Goal: Task Accomplishment & Management: Use online tool/utility

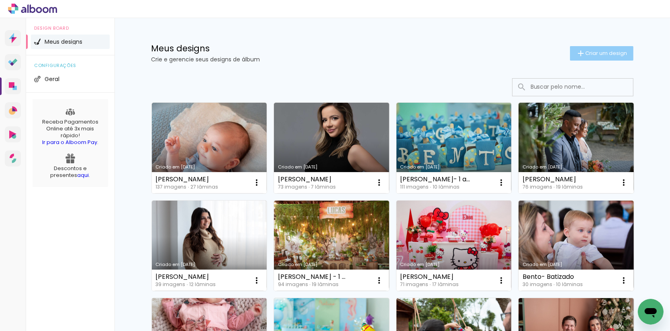
click at [609, 51] on span "Criar um design" at bounding box center [607, 53] width 42 height 5
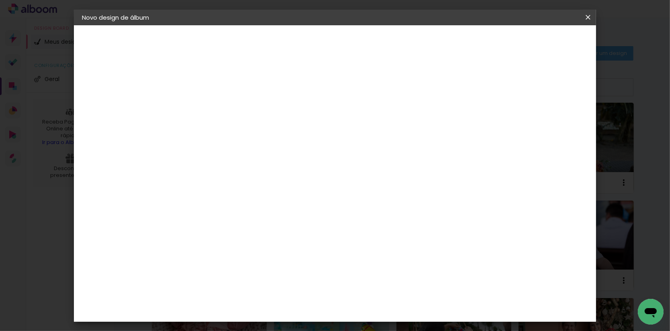
click at [213, 111] on input at bounding box center [213, 107] width 0 height 12
type input "Maria 1 ano"
type paper-input "Maria 1 ano"
click at [0, 0] on slot "Avançar" at bounding box center [0, 0] width 0 height 0
click at [0, 0] on slot "Tamanho Livre" at bounding box center [0, 0] width 0 height 0
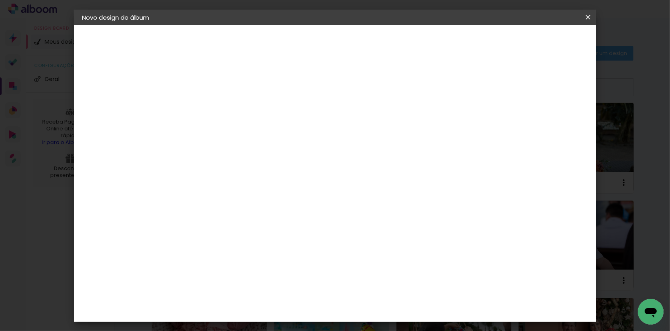
click at [0, 0] on slot "Avançar" at bounding box center [0, 0] width 0 height 0
type input "4"
type paper-input "4"
click at [556, 122] on input "4" at bounding box center [553, 121] width 14 height 12
type input "3"
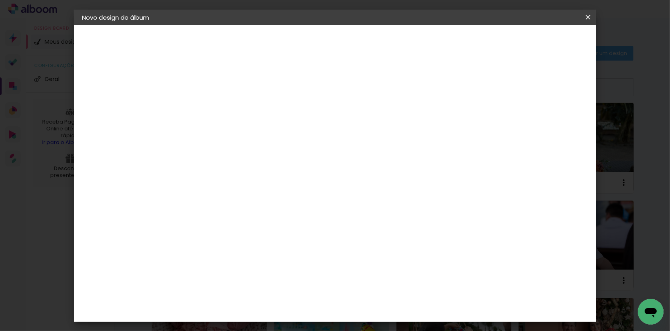
type paper-input "3"
click at [556, 122] on input "3" at bounding box center [553, 121] width 14 height 12
type input "2"
type paper-input "2"
click at [557, 122] on input "2" at bounding box center [555, 121] width 14 height 12
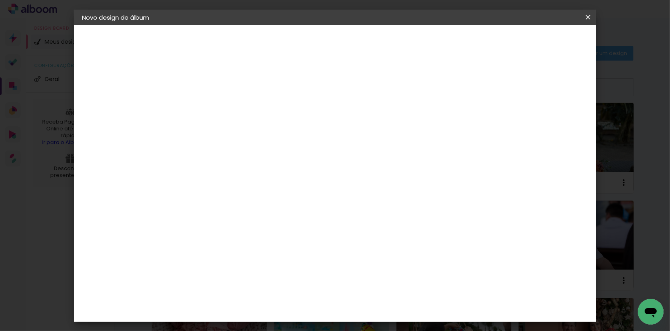
type input "1"
type paper-input "1"
click at [558, 122] on input "1" at bounding box center [556, 121] width 14 height 12
type input "0"
click at [560, 122] on input "0" at bounding box center [557, 121] width 14 height 12
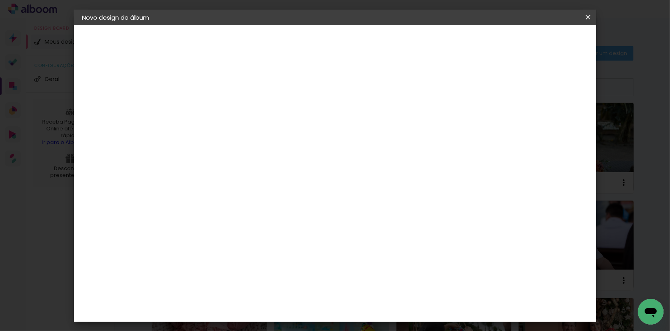
drag, startPoint x: 194, startPoint y: 229, endPoint x: 183, endPoint y: 230, distance: 10.9
click at [183, 230] on input "30" at bounding box center [188, 230] width 21 height 12
type input "20"
type paper-input "20"
click at [544, 39] on span "Iniciar design" at bounding box center [525, 42] width 37 height 6
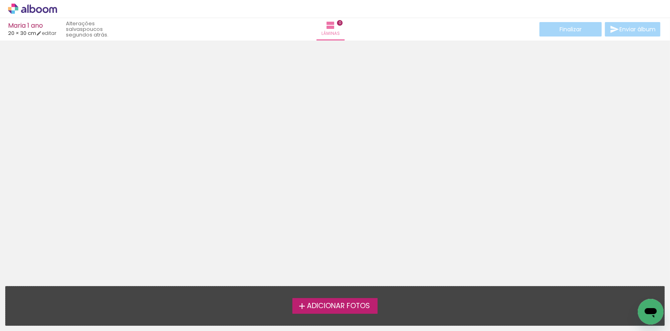
click at [339, 305] on span "Adicionar Fotos" at bounding box center [338, 306] width 63 height 7
click at [0, 0] on input "file" at bounding box center [0, 0] width 0 height 0
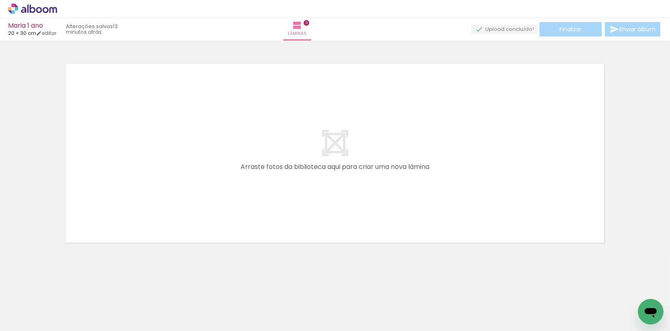
click at [178, 141] on quentale-workspace at bounding box center [335, 165] width 670 height 331
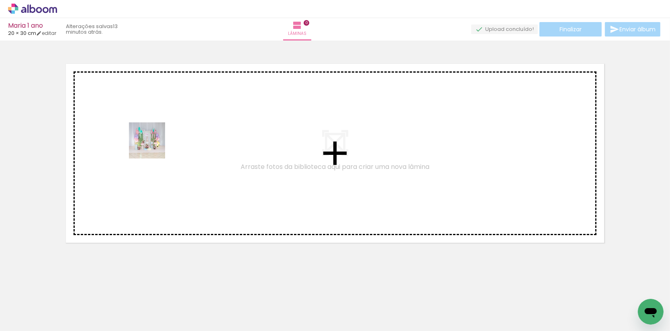
drag, startPoint x: 141, startPoint y: 176, endPoint x: 155, endPoint y: 143, distance: 35.8
click at [155, 143] on quentale-workspace at bounding box center [335, 165] width 670 height 331
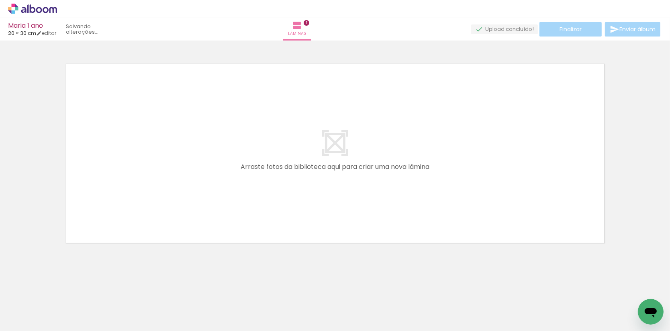
click at [252, 161] on quentale-workspace at bounding box center [335, 165] width 670 height 331
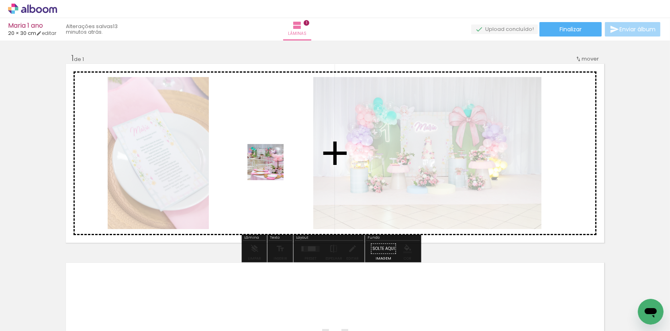
drag, startPoint x: 220, startPoint y: 242, endPoint x: 239, endPoint y: 264, distance: 29.0
click at [272, 168] on quentale-workspace at bounding box center [335, 165] width 670 height 331
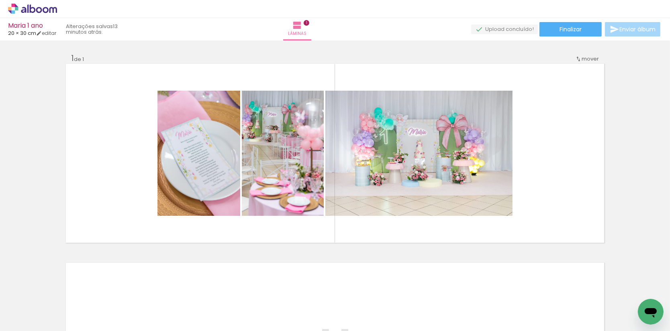
scroll to position [0, 724]
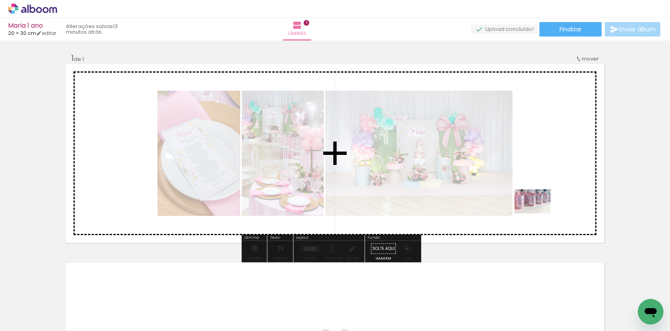
drag, startPoint x: 478, startPoint y: 306, endPoint x: 539, endPoint y: 214, distance: 110.5
click at [539, 214] on quentale-workspace at bounding box center [335, 165] width 670 height 331
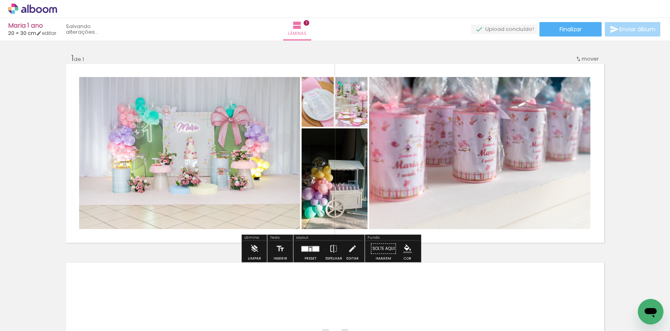
drag, startPoint x: 452, startPoint y: 296, endPoint x: 514, endPoint y: 215, distance: 102.7
click at [514, 215] on quentale-workspace at bounding box center [335, 165] width 670 height 331
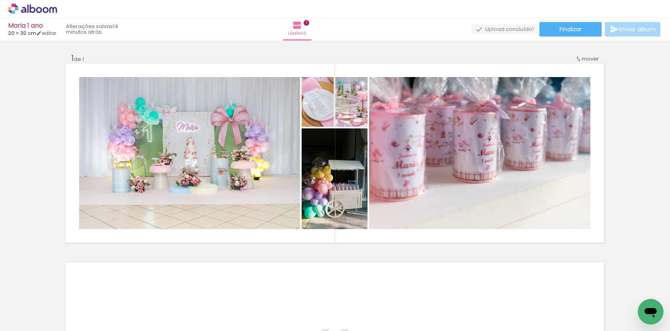
scroll to position [0, 0]
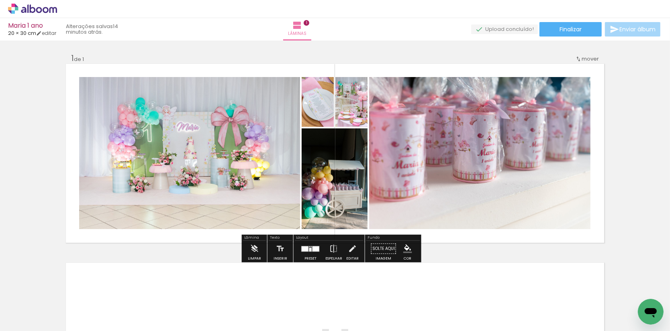
click at [317, 251] on div at bounding box center [316, 248] width 7 height 5
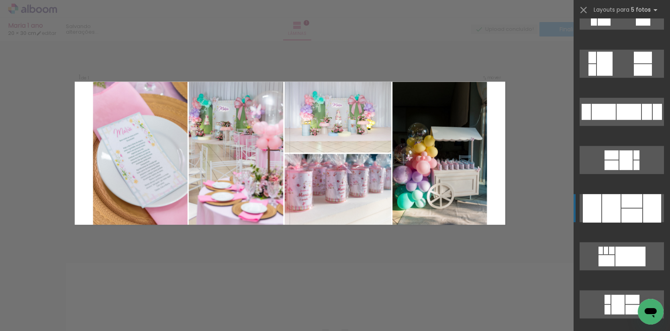
scroll to position [505, 0]
click at [640, 217] on div at bounding box center [631, 216] width 21 height 14
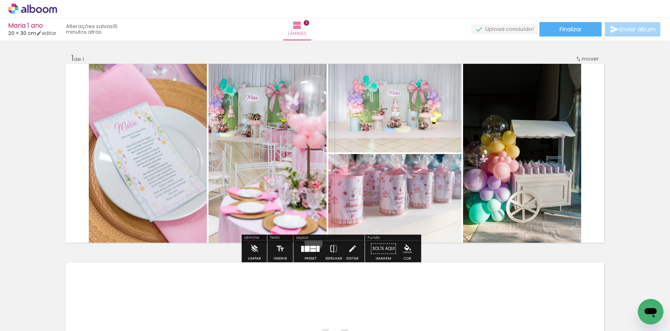
click at [316, 244] on div at bounding box center [311, 249] width 22 height 16
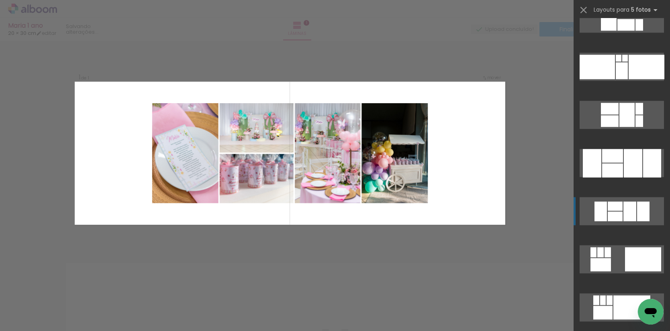
scroll to position [1563, 0]
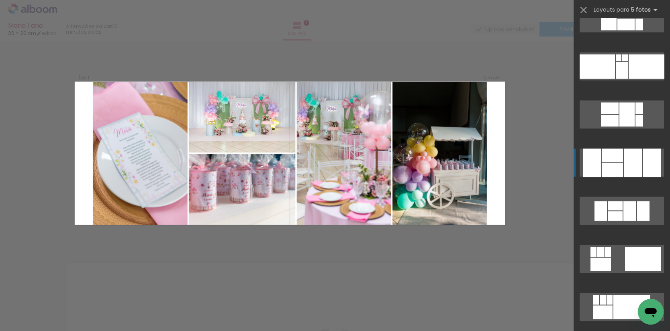
click at [639, 166] on div at bounding box center [633, 163] width 18 height 29
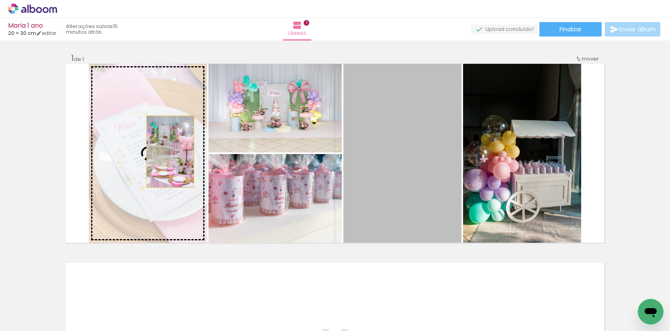
drag, startPoint x: 420, startPoint y: 162, endPoint x: 170, endPoint y: 153, distance: 249.6
click at [0, 0] on slot at bounding box center [0, 0] width 0 height 0
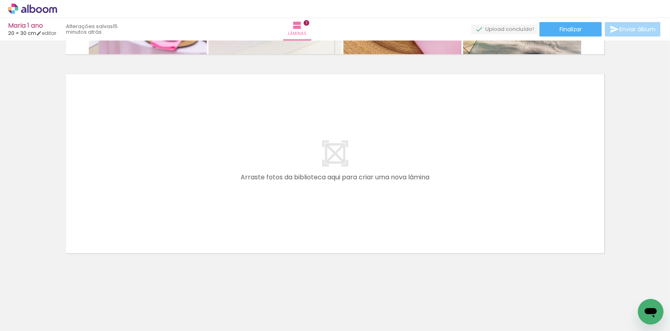
scroll to position [0, 0]
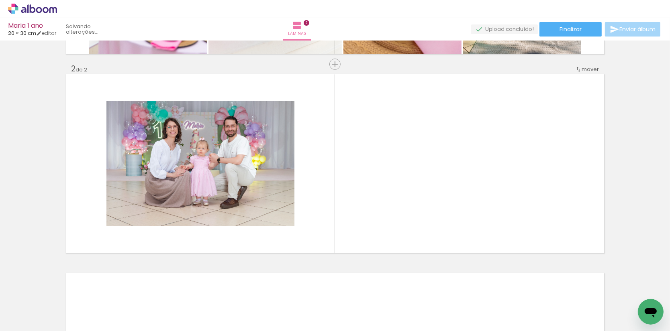
drag, startPoint x: 317, startPoint y: 308, endPoint x: 242, endPoint y: 215, distance: 119.8
click at [242, 215] on quentale-workspace at bounding box center [335, 165] width 670 height 331
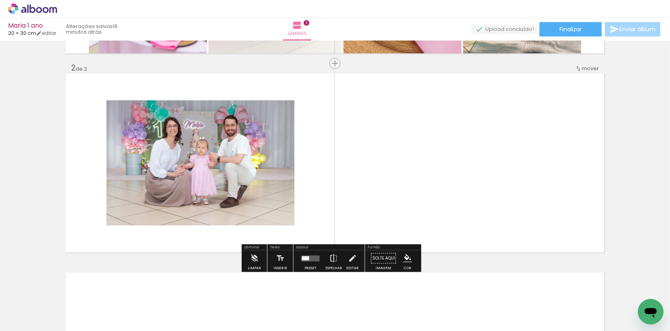
scroll to position [191, 0]
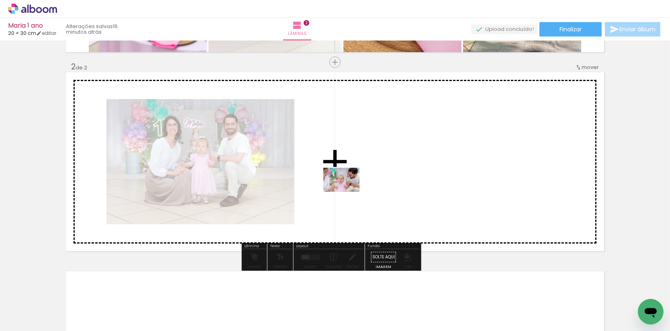
click at [348, 192] on quentale-workspace at bounding box center [335, 165] width 670 height 331
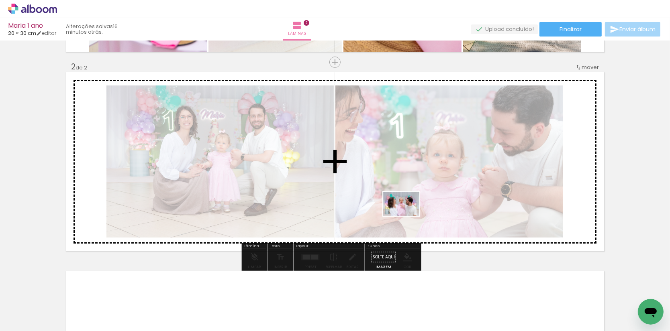
drag, startPoint x: 400, startPoint y: 309, endPoint x: 407, endPoint y: 216, distance: 93.1
click at [407, 216] on quentale-workspace at bounding box center [335, 165] width 670 height 331
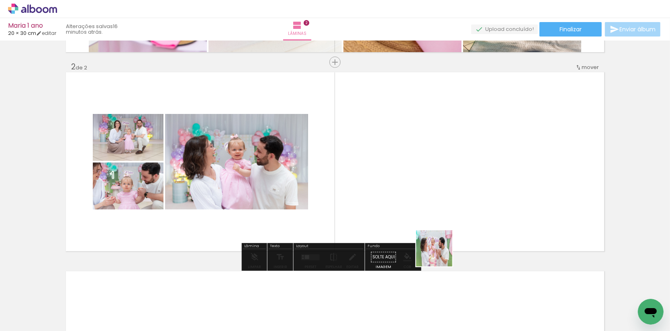
drag, startPoint x: 441, startPoint y: 275, endPoint x: 438, endPoint y: 202, distance: 73.2
click at [438, 202] on quentale-workspace at bounding box center [335, 165] width 670 height 331
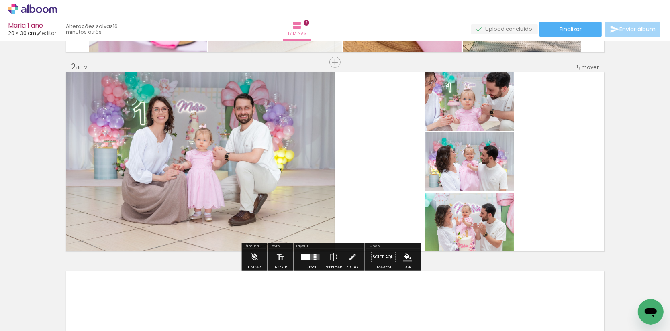
click at [311, 258] on div at bounding box center [305, 257] width 9 height 6
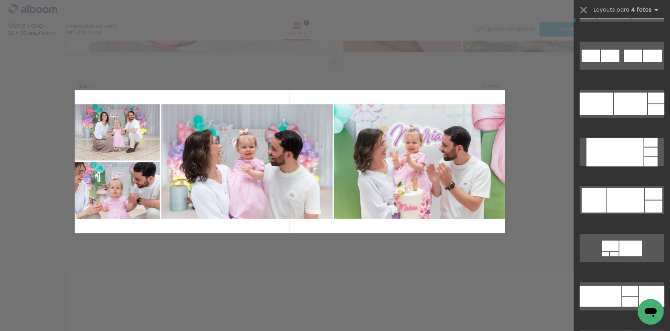
scroll to position [3715, 0]
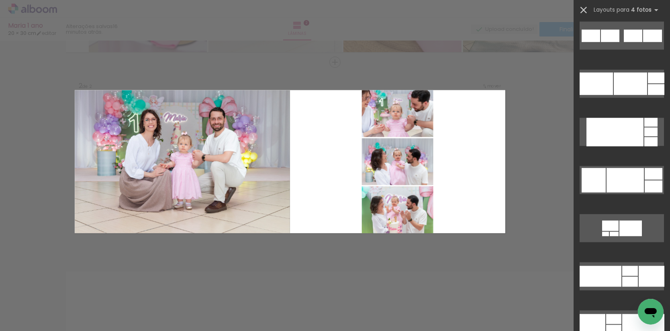
click at [583, 9] on iron-icon at bounding box center [583, 9] width 11 height 11
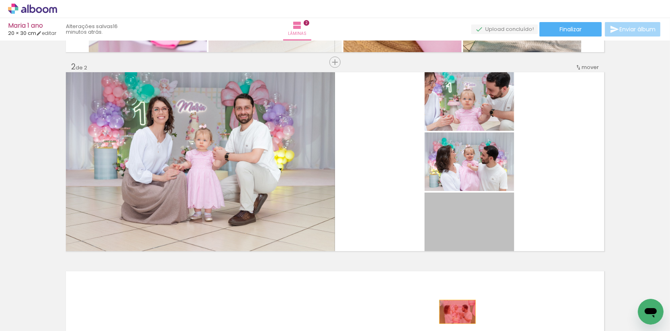
drag, startPoint x: 475, startPoint y: 223, endPoint x: 470, endPoint y: 312, distance: 88.9
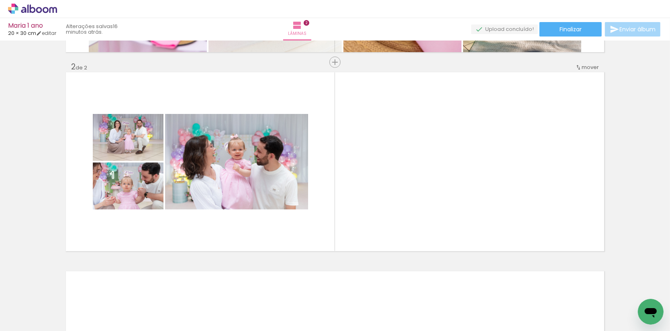
scroll to position [0, 62]
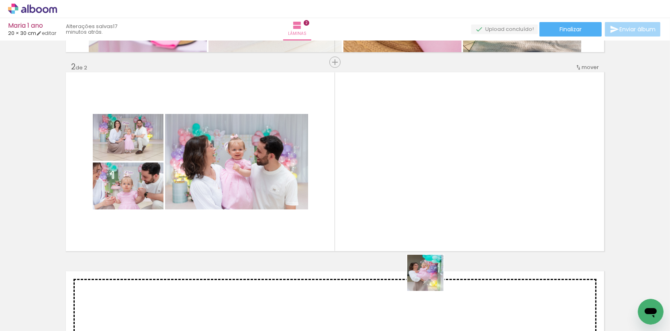
drag, startPoint x: 431, startPoint y: 279, endPoint x: 433, endPoint y: 213, distance: 65.9
click at [433, 213] on quentale-workspace at bounding box center [335, 165] width 670 height 331
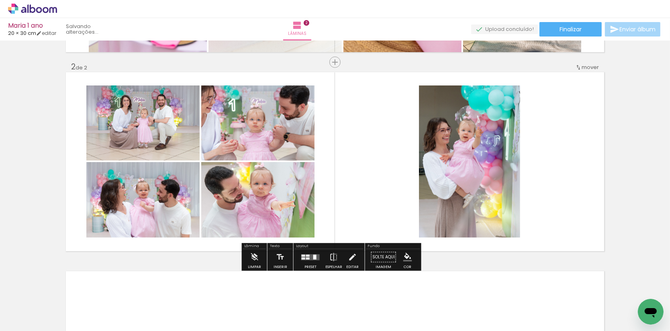
drag, startPoint x: 486, startPoint y: 270, endPoint x: 518, endPoint y: 197, distance: 79.7
click at [518, 197] on quentale-workspace at bounding box center [335, 165] width 670 height 331
click at [317, 256] on div at bounding box center [314, 257] width 3 height 5
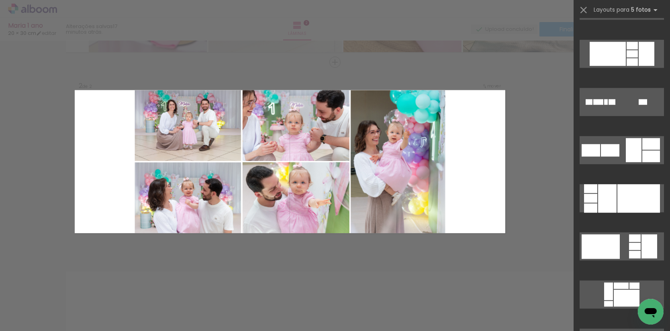
scroll to position [2158, 0]
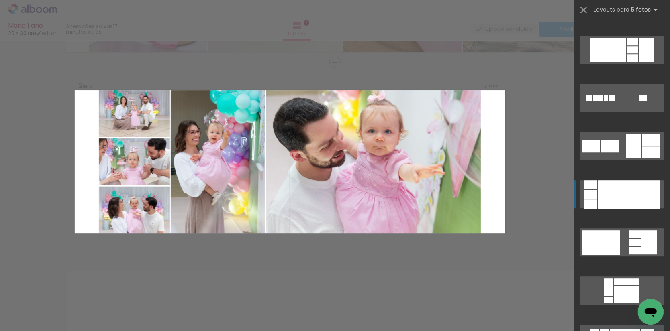
click at [640, 195] on div at bounding box center [638, 194] width 43 height 29
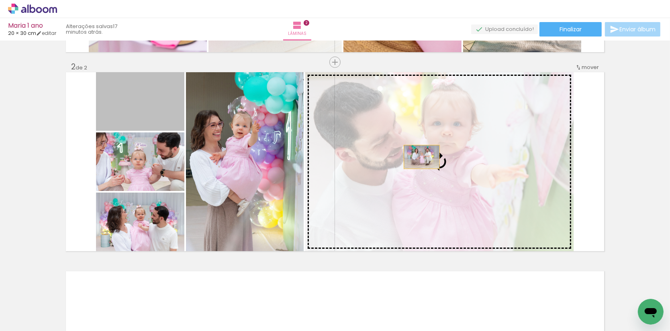
drag, startPoint x: 166, startPoint y: 108, endPoint x: 435, endPoint y: 167, distance: 275.3
click at [0, 0] on slot at bounding box center [0, 0] width 0 height 0
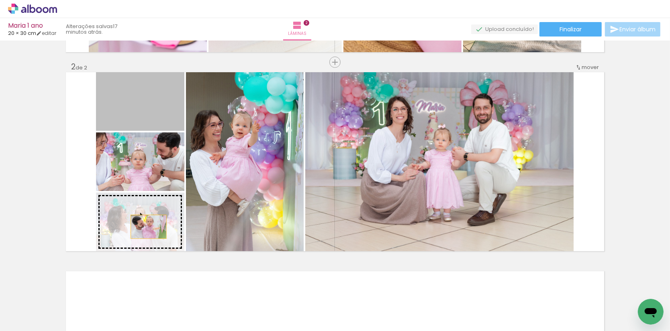
drag, startPoint x: 145, startPoint y: 159, endPoint x: 166, endPoint y: 236, distance: 78.9
click at [0, 0] on slot at bounding box center [0, 0] width 0 height 0
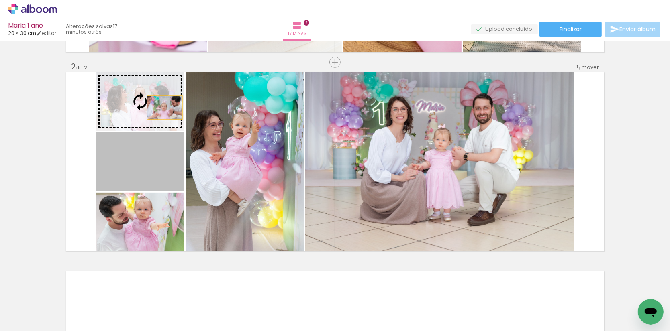
drag, startPoint x: 164, startPoint y: 172, endPoint x: 164, endPoint y: 108, distance: 64.3
click at [0, 0] on slot at bounding box center [0, 0] width 0 height 0
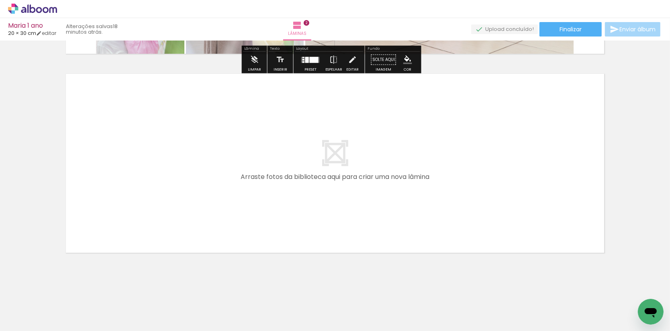
scroll to position [388, 0]
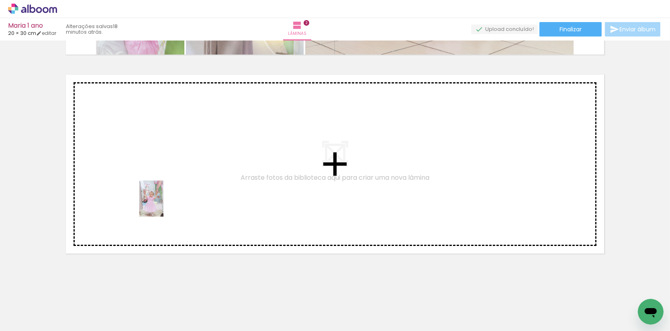
click at [164, 205] on quentale-workspace at bounding box center [335, 165] width 670 height 331
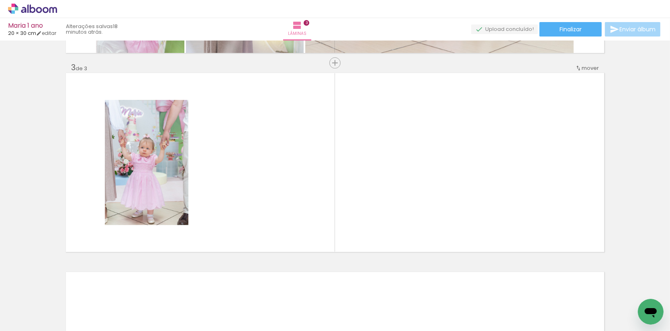
scroll to position [390, 0]
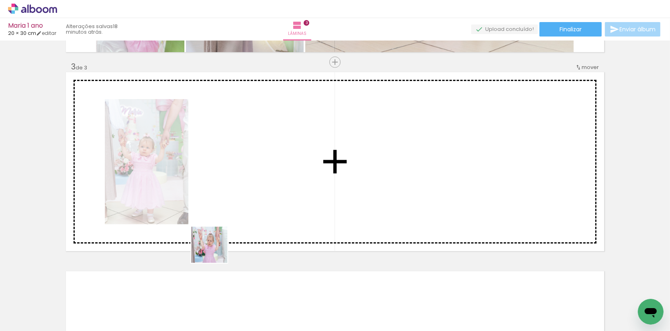
drag, startPoint x: 215, startPoint y: 251, endPoint x: 237, endPoint y: 167, distance: 86.7
click at [237, 167] on quentale-workspace at bounding box center [335, 165] width 670 height 331
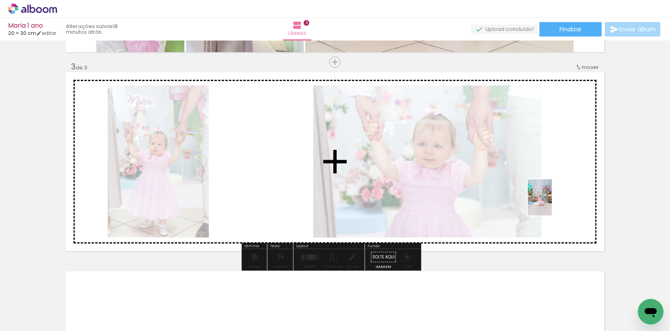
drag, startPoint x: 523, startPoint y: 306, endPoint x: 552, endPoint y: 204, distance: 106.6
click at [552, 204] on quentale-workspace at bounding box center [335, 165] width 670 height 331
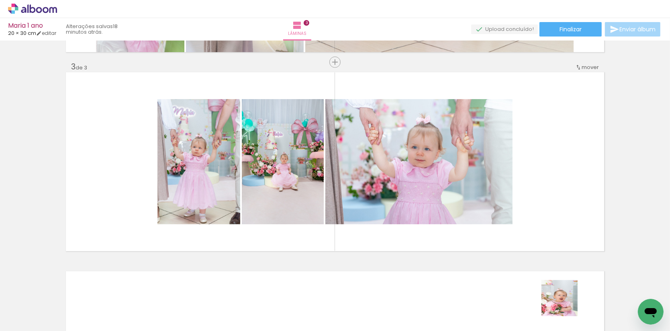
drag, startPoint x: 566, startPoint y: 305, endPoint x: 551, endPoint y: 172, distance: 133.0
click at [551, 172] on quentale-workspace at bounding box center [335, 165] width 670 height 331
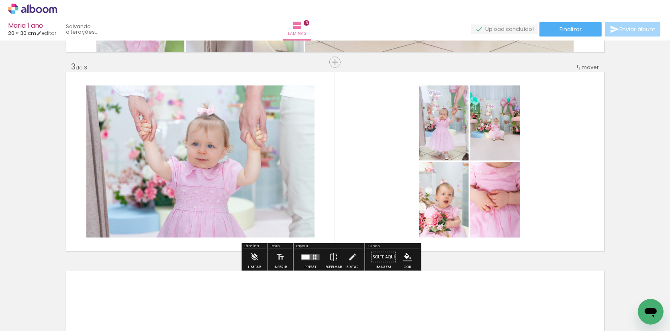
drag, startPoint x: 605, startPoint y: 309, endPoint x: 560, endPoint y: 188, distance: 129.3
click at [560, 188] on quentale-workspace at bounding box center [335, 165] width 670 height 331
click at [315, 256] on div at bounding box center [313, 256] width 1 height 2
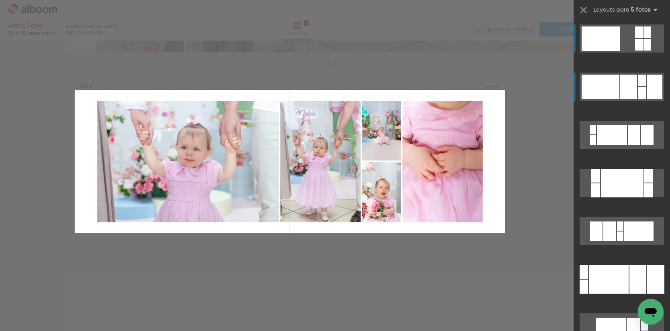
click at [612, 92] on div at bounding box center [601, 87] width 38 height 25
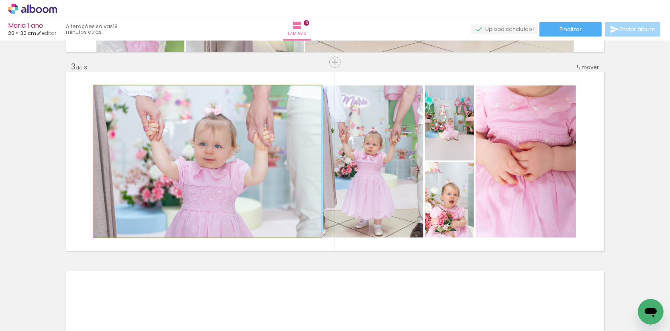
click at [233, 166] on quentale-photo at bounding box center [207, 162] width 227 height 152
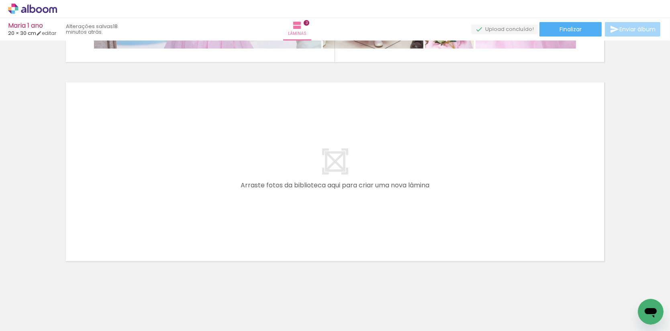
scroll to position [0, 231]
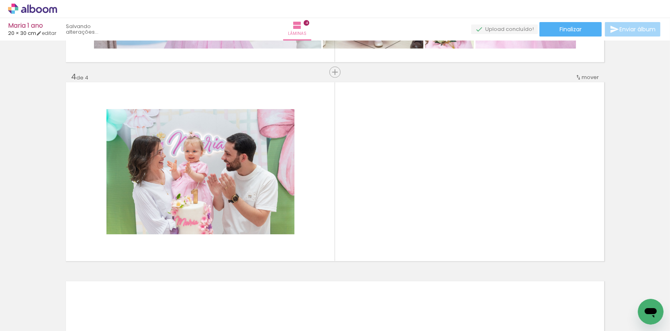
drag, startPoint x: 209, startPoint y: 307, endPoint x: 198, endPoint y: 177, distance: 130.7
click at [198, 177] on quentale-workspace at bounding box center [335, 165] width 670 height 331
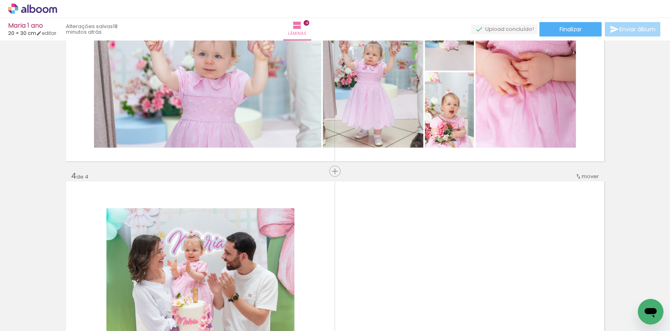
scroll to position [478, 0]
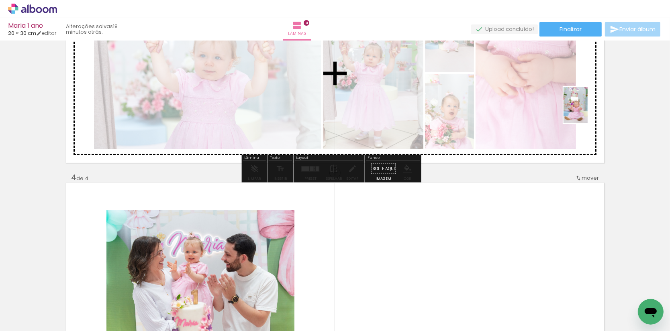
drag, startPoint x: 584, startPoint y: 286, endPoint x: 588, endPoint y: 111, distance: 174.8
click at [588, 111] on quentale-workspace at bounding box center [335, 165] width 670 height 331
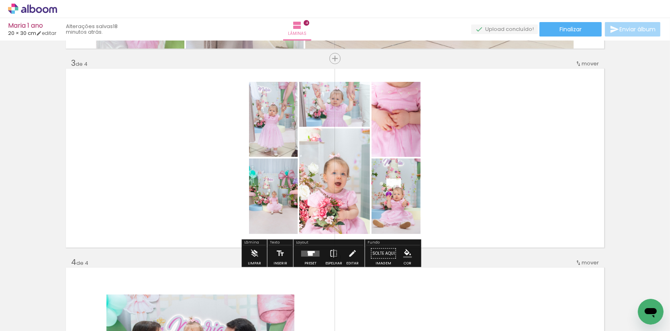
scroll to position [383, 0]
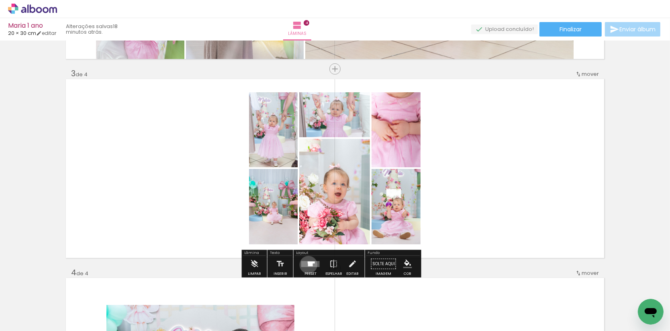
click at [311, 266] on div at bounding box center [310, 264] width 5 height 4
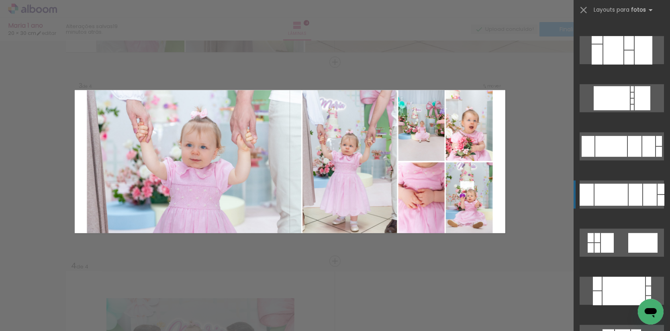
scroll to position [472, 0]
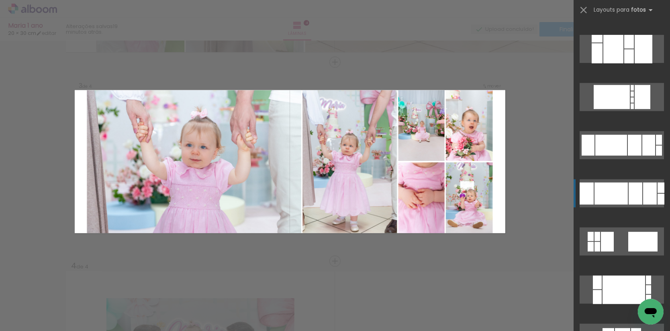
click at [615, 196] on div at bounding box center [611, 194] width 33 height 22
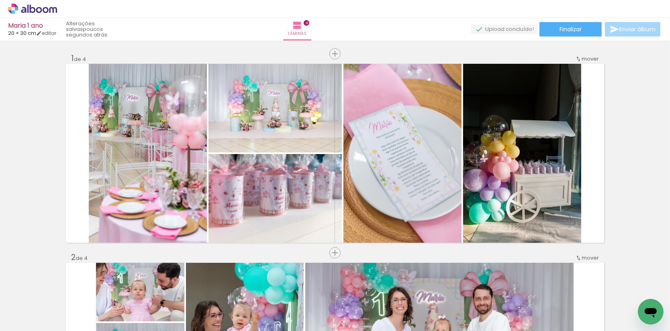
scroll to position [0, 402]
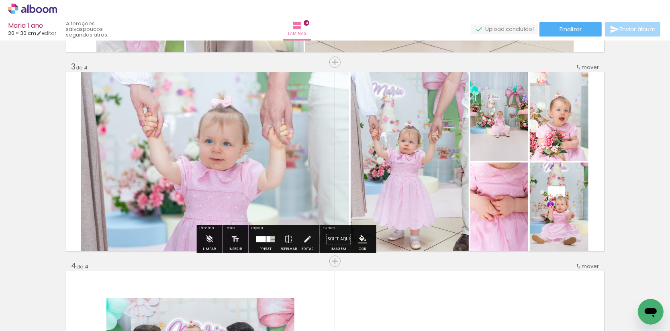
click at [264, 242] on div at bounding box center [261, 240] width 10 height 6
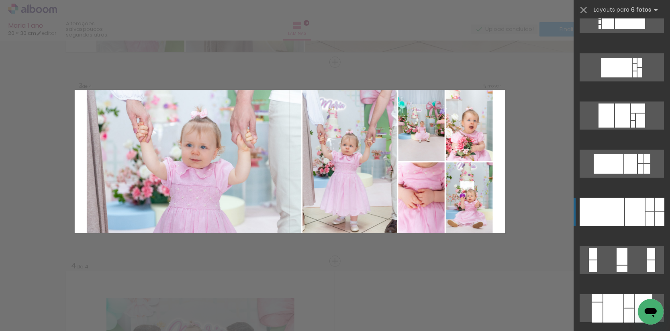
scroll to position [213, 0]
click at [601, 213] on div at bounding box center [602, 212] width 45 height 29
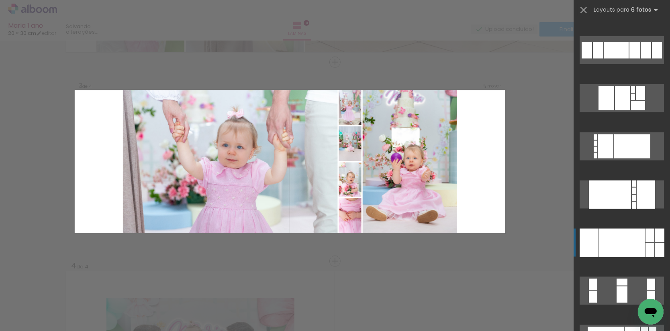
scroll to position [1198, 0]
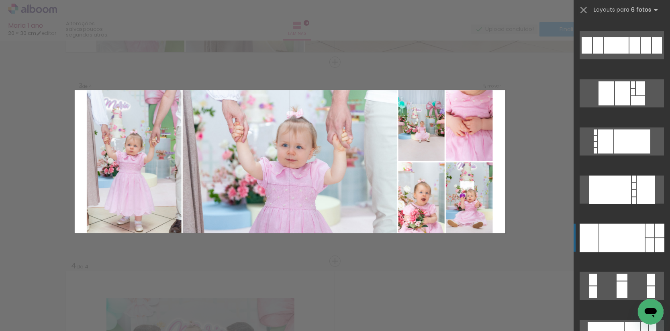
click at [615, 237] on div at bounding box center [621, 238] width 45 height 29
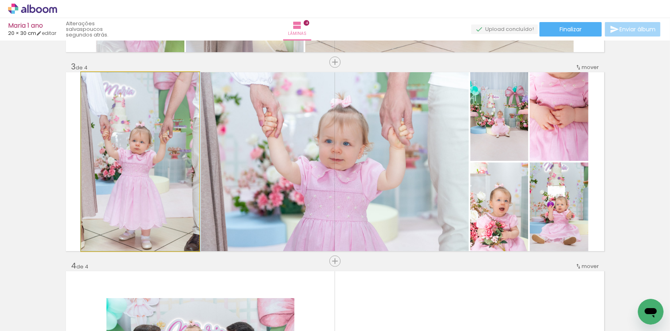
drag, startPoint x: 155, startPoint y: 159, endPoint x: 162, endPoint y: 159, distance: 6.0
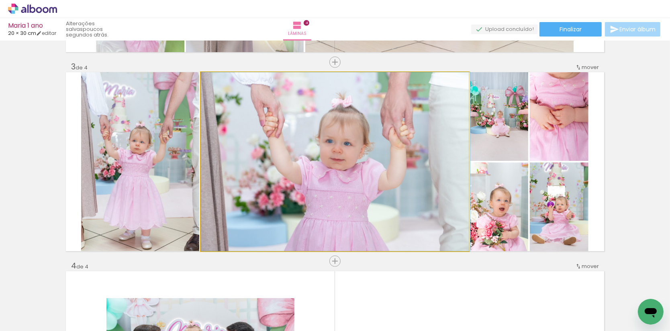
drag, startPoint x: 381, startPoint y: 184, endPoint x: 389, endPoint y: 184, distance: 7.6
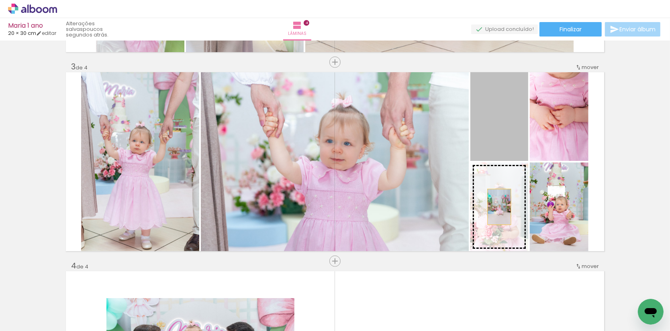
drag, startPoint x: 499, startPoint y: 130, endPoint x: 500, endPoint y: 207, distance: 77.5
click at [0, 0] on slot at bounding box center [0, 0] width 0 height 0
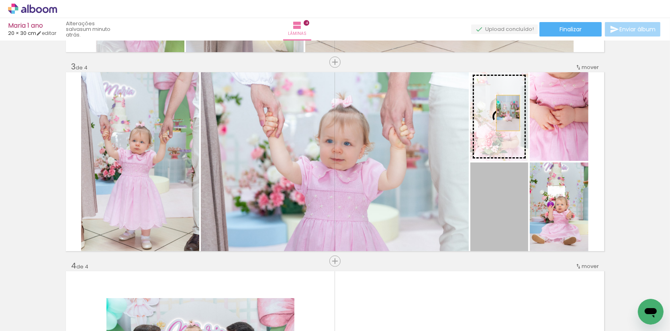
drag, startPoint x: 512, startPoint y: 215, endPoint x: 508, endPoint y: 113, distance: 102.1
click at [0, 0] on slot at bounding box center [0, 0] width 0 height 0
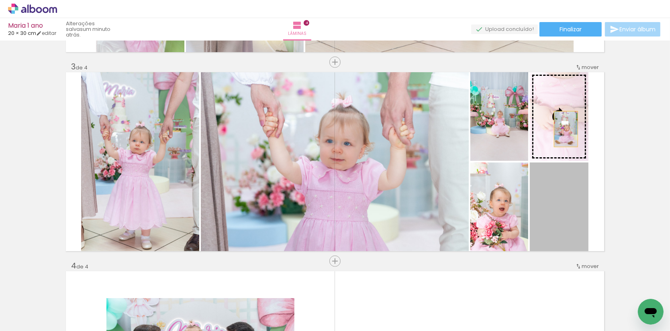
drag, startPoint x: 566, startPoint y: 140, endPoint x: 580, endPoint y: 127, distance: 18.8
click at [0, 0] on slot at bounding box center [0, 0] width 0 height 0
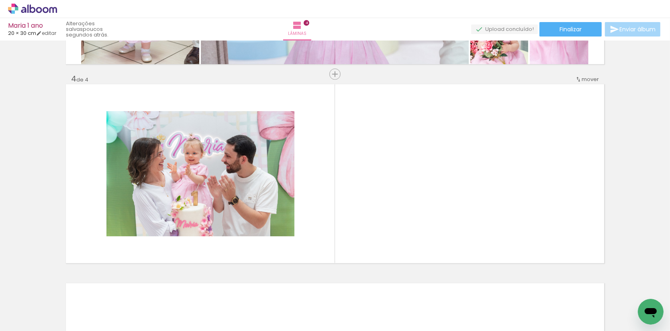
scroll to position [0, 1258]
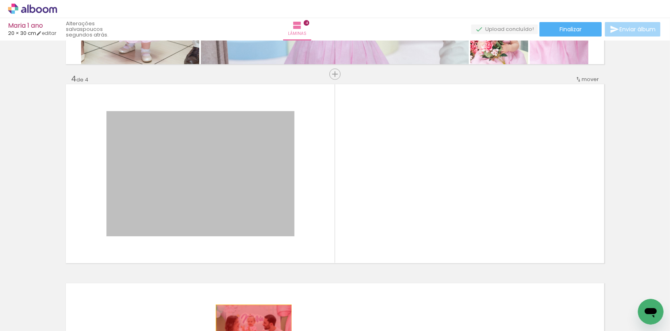
drag, startPoint x: 236, startPoint y: 199, endPoint x: 263, endPoint y: 326, distance: 129.7
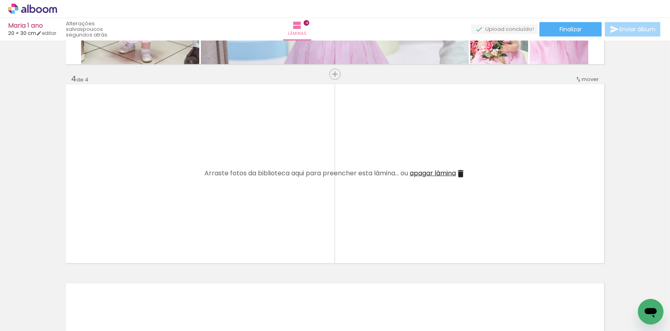
scroll to position [0, 264]
drag, startPoint x: 406, startPoint y: 277, endPoint x: 301, endPoint y: 203, distance: 128.9
click at [301, 203] on quentale-workspace at bounding box center [335, 165] width 670 height 331
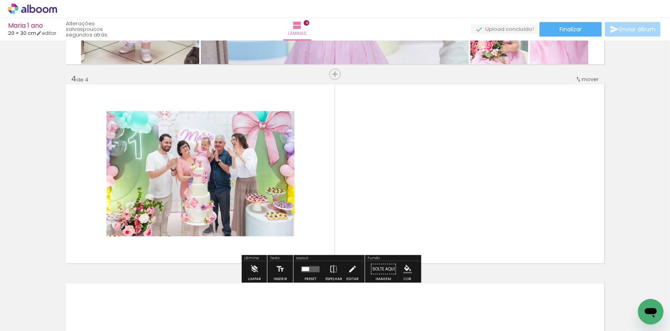
scroll to position [0, 352]
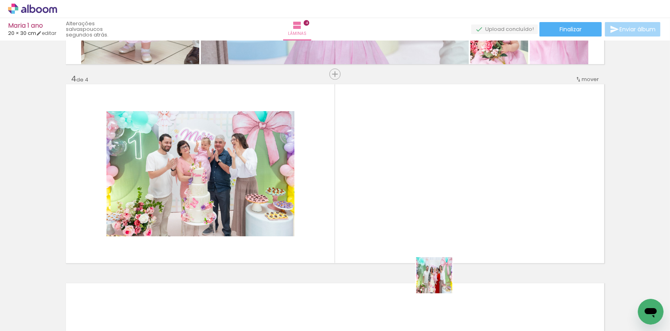
drag, startPoint x: 443, startPoint y: 292, endPoint x: 427, endPoint y: 218, distance: 75.9
click at [427, 218] on quentale-workspace at bounding box center [335, 165] width 670 height 331
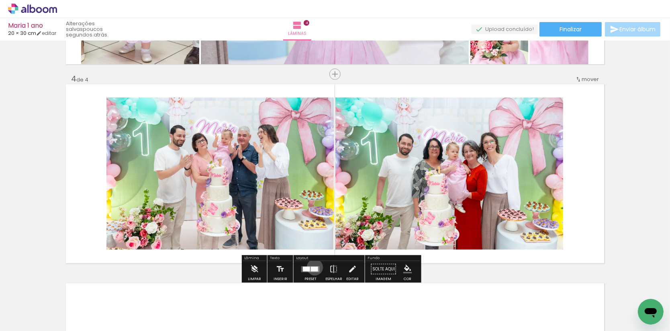
click at [317, 268] on div at bounding box center [314, 269] width 7 height 5
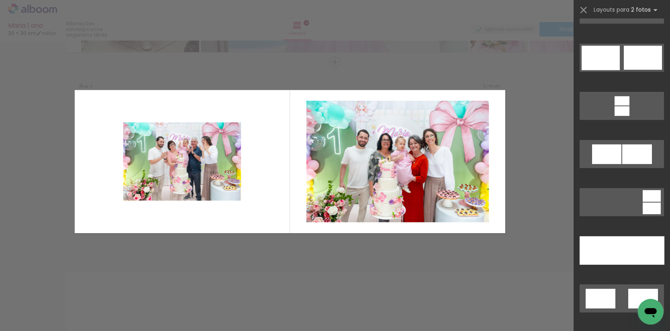
scroll to position [322, 0]
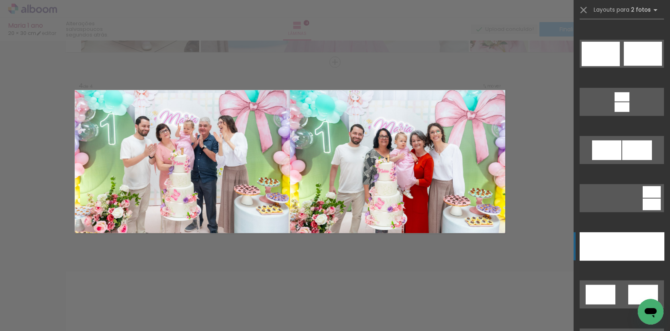
click at [627, 240] on div at bounding box center [643, 247] width 43 height 29
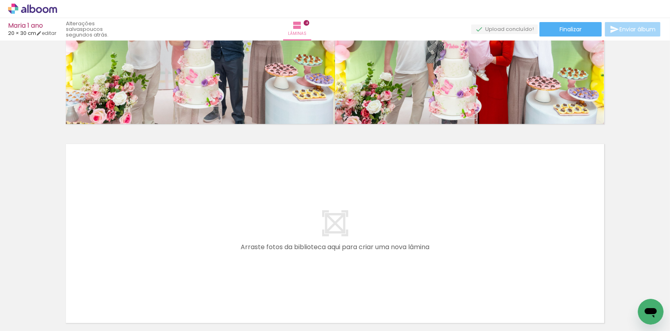
scroll to position [718, 0]
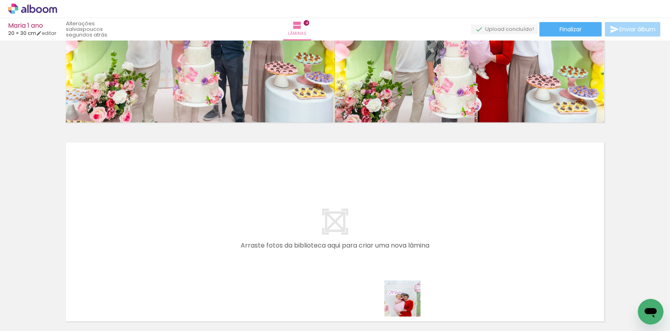
drag, startPoint x: 409, startPoint y: 305, endPoint x: 475, endPoint y: 325, distance: 69.1
click at [303, 225] on quentale-workspace at bounding box center [335, 165] width 670 height 331
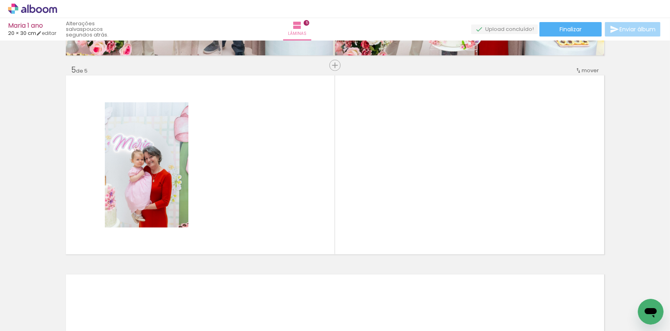
scroll to position [789, 0]
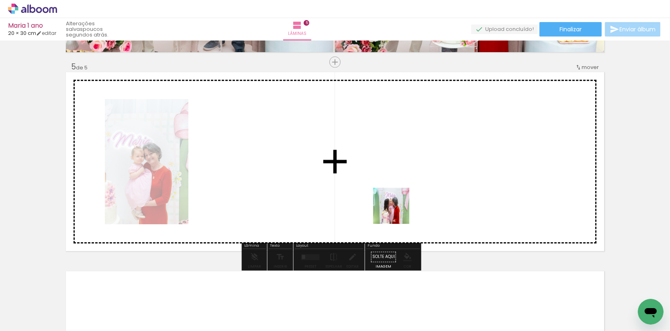
drag, startPoint x: 475, startPoint y: 288, endPoint x: 395, endPoint y: 210, distance: 111.7
click at [395, 210] on quentale-workspace at bounding box center [335, 165] width 670 height 331
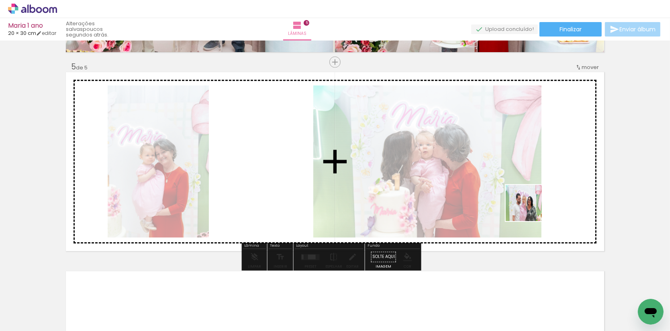
drag, startPoint x: 537, startPoint y: 292, endPoint x: 530, endPoint y: 207, distance: 85.9
click at [530, 207] on quentale-workspace at bounding box center [335, 165] width 670 height 331
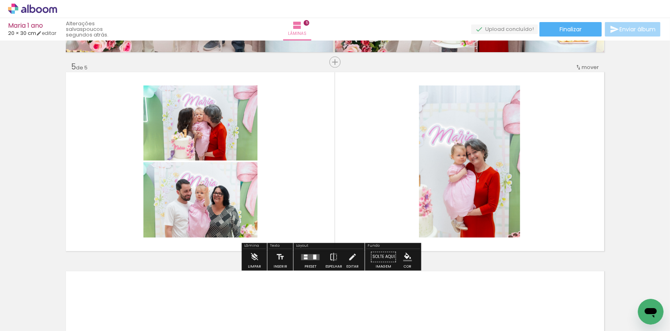
drag, startPoint x: 568, startPoint y: 264, endPoint x: 543, endPoint y: 184, distance: 83.5
click at [543, 184] on quentale-workspace at bounding box center [335, 165] width 670 height 331
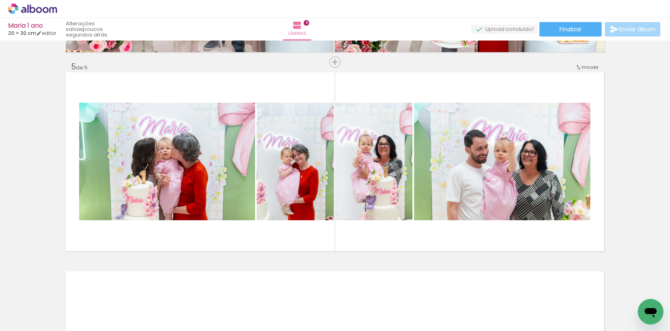
scroll to position [0, 580]
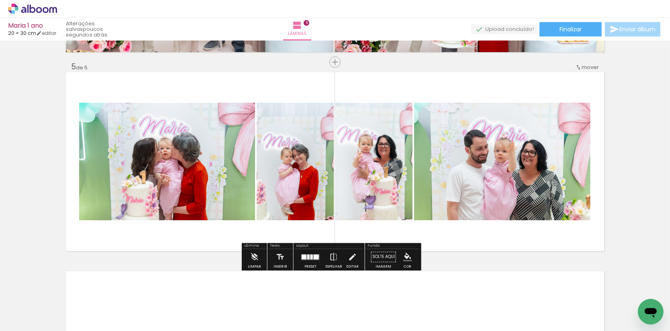
click at [319, 258] on div at bounding box center [316, 257] width 5 height 5
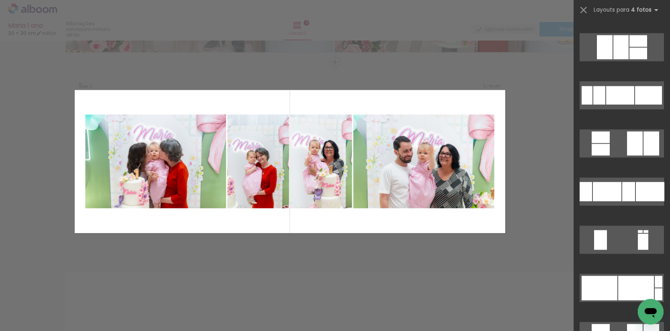
scroll to position [1006, 0]
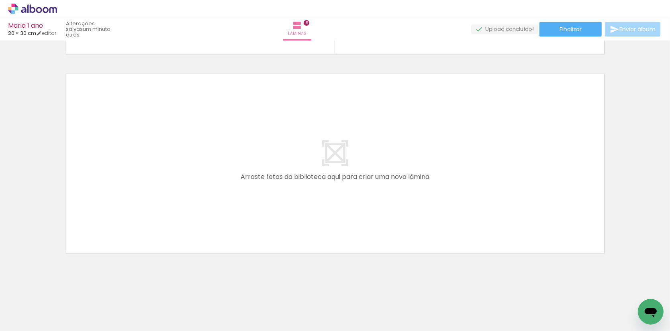
scroll to position [986, 0]
drag, startPoint x: 443, startPoint y: 299, endPoint x: 326, endPoint y: 189, distance: 160.6
click at [326, 189] on quentale-workspace at bounding box center [335, 165] width 670 height 331
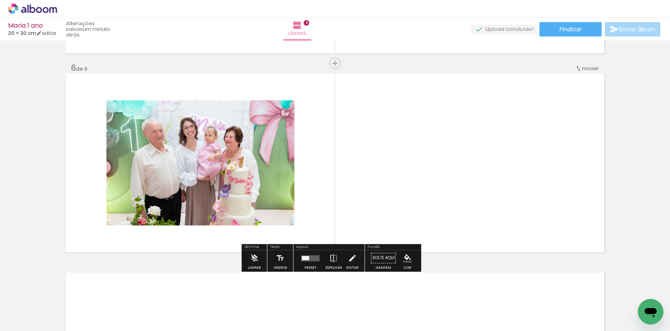
scroll to position [988, 0]
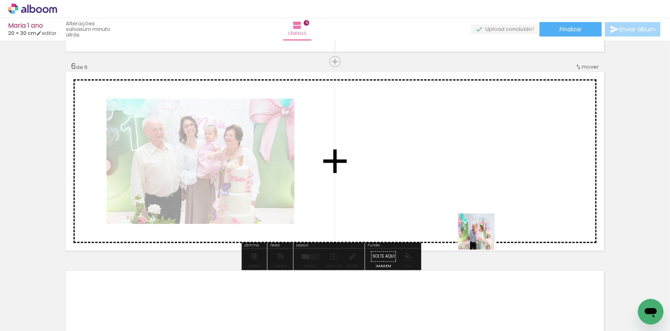
click at [445, 190] on quentale-workspace at bounding box center [335, 165] width 670 height 331
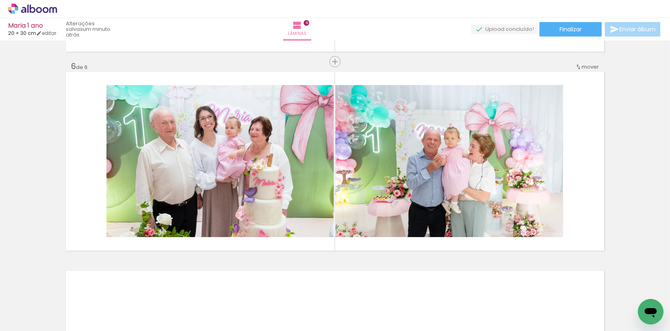
scroll to position [0, 658]
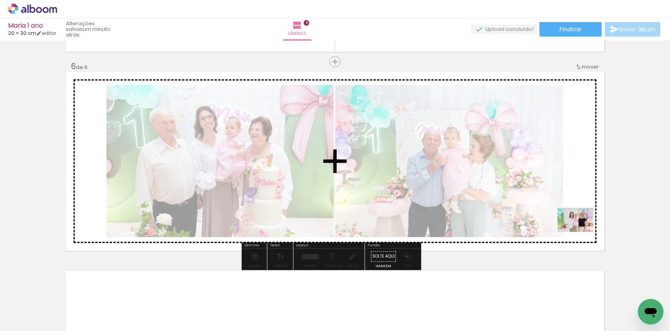
drag, startPoint x: 424, startPoint y: 311, endPoint x: 582, endPoint y: 232, distance: 176.3
click at [582, 232] on quentale-workspace at bounding box center [335, 165] width 670 height 331
